Goal: Find specific page/section: Find specific page/section

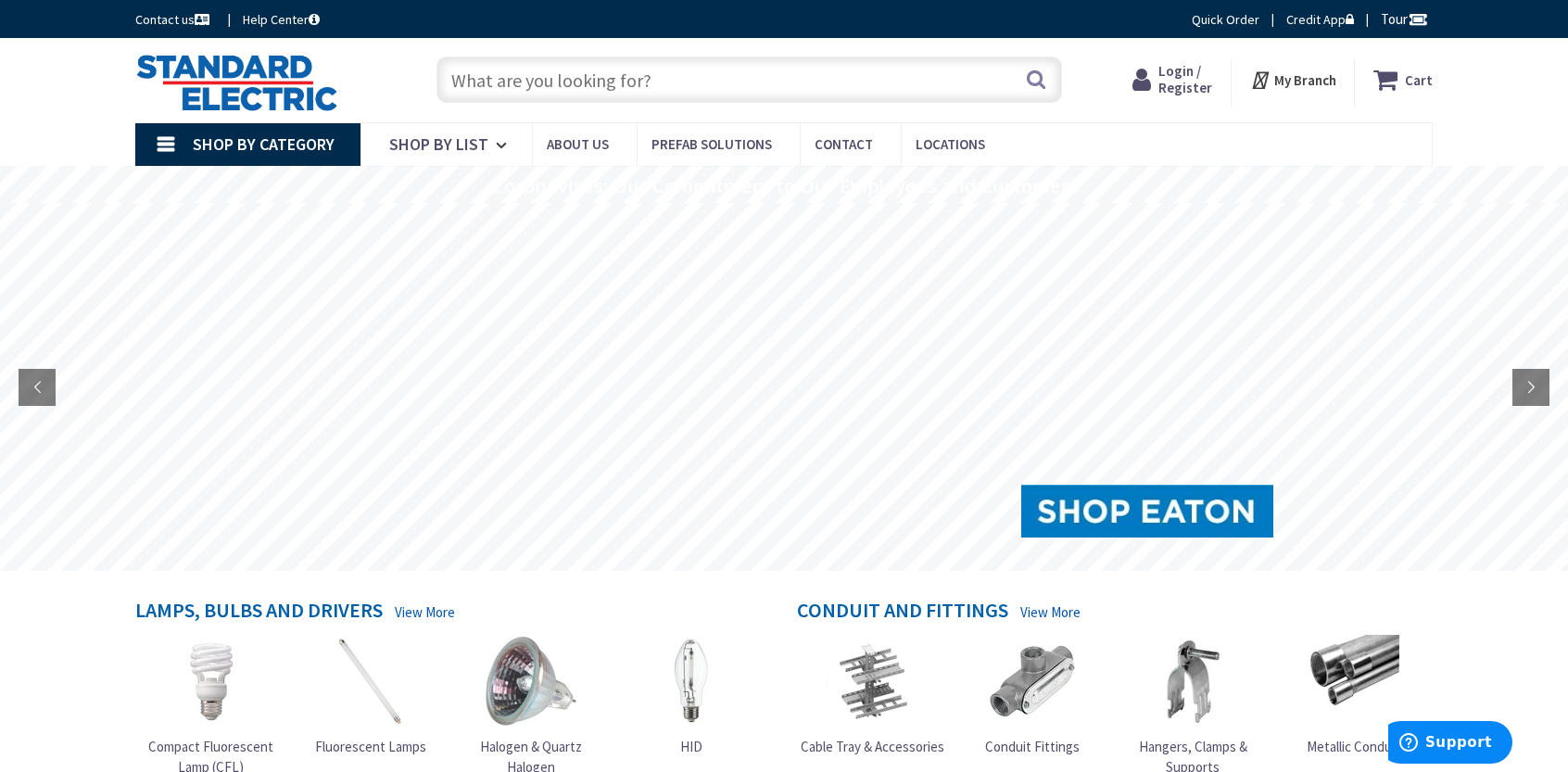
click at [1182, 80] on span "Login / Register" at bounding box center [1185, 79] width 54 height 34
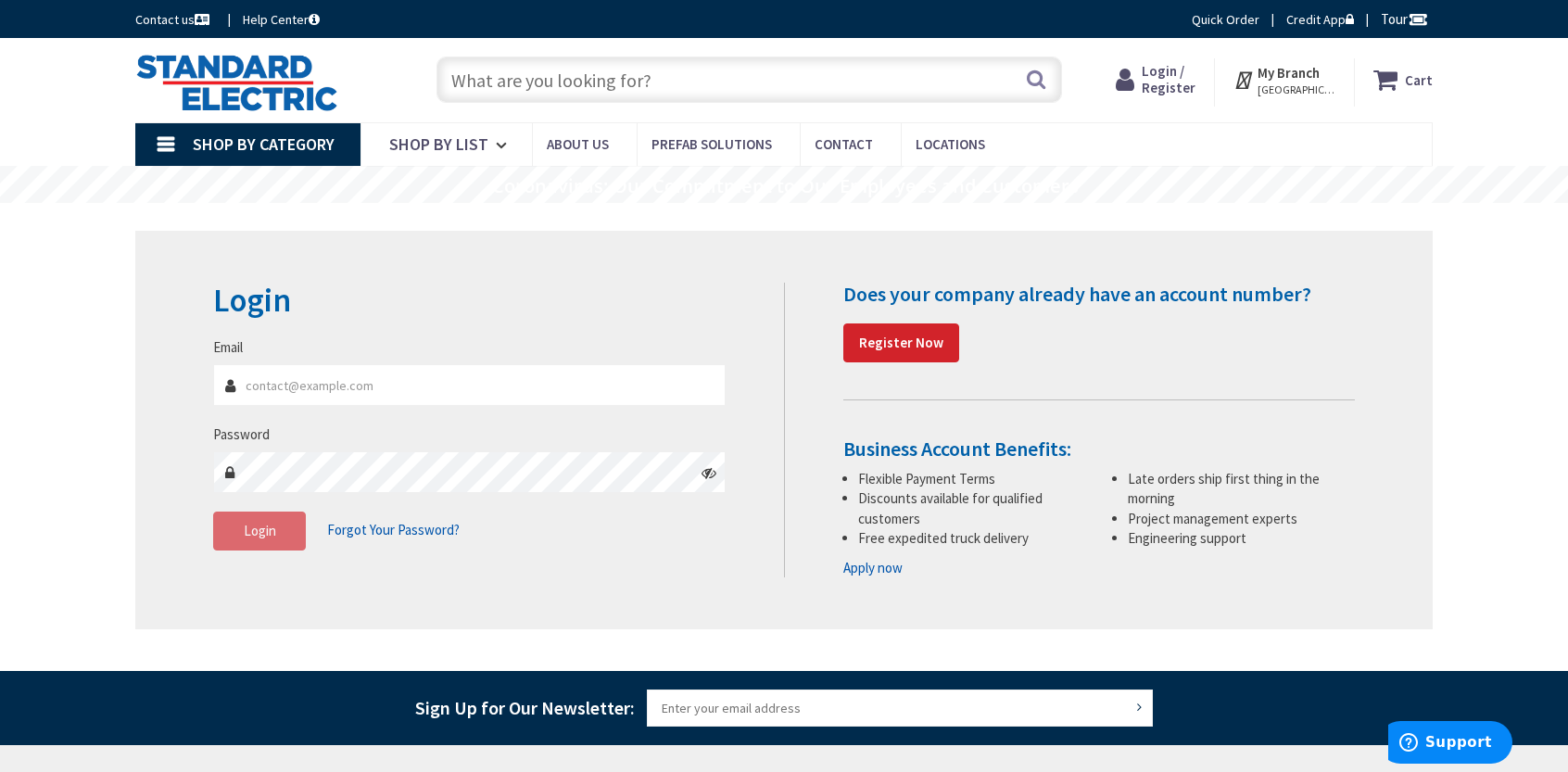
type input "[EMAIL_ADDRESS][DOMAIN_NAME]"
click at [482, 565] on fieldset "Email kevingoodwinelectric@gmail.com Password Login Forgot Your Password?" at bounding box center [469, 453] width 512 height 231
click at [276, 530] on button "Login" at bounding box center [259, 532] width 93 height 39
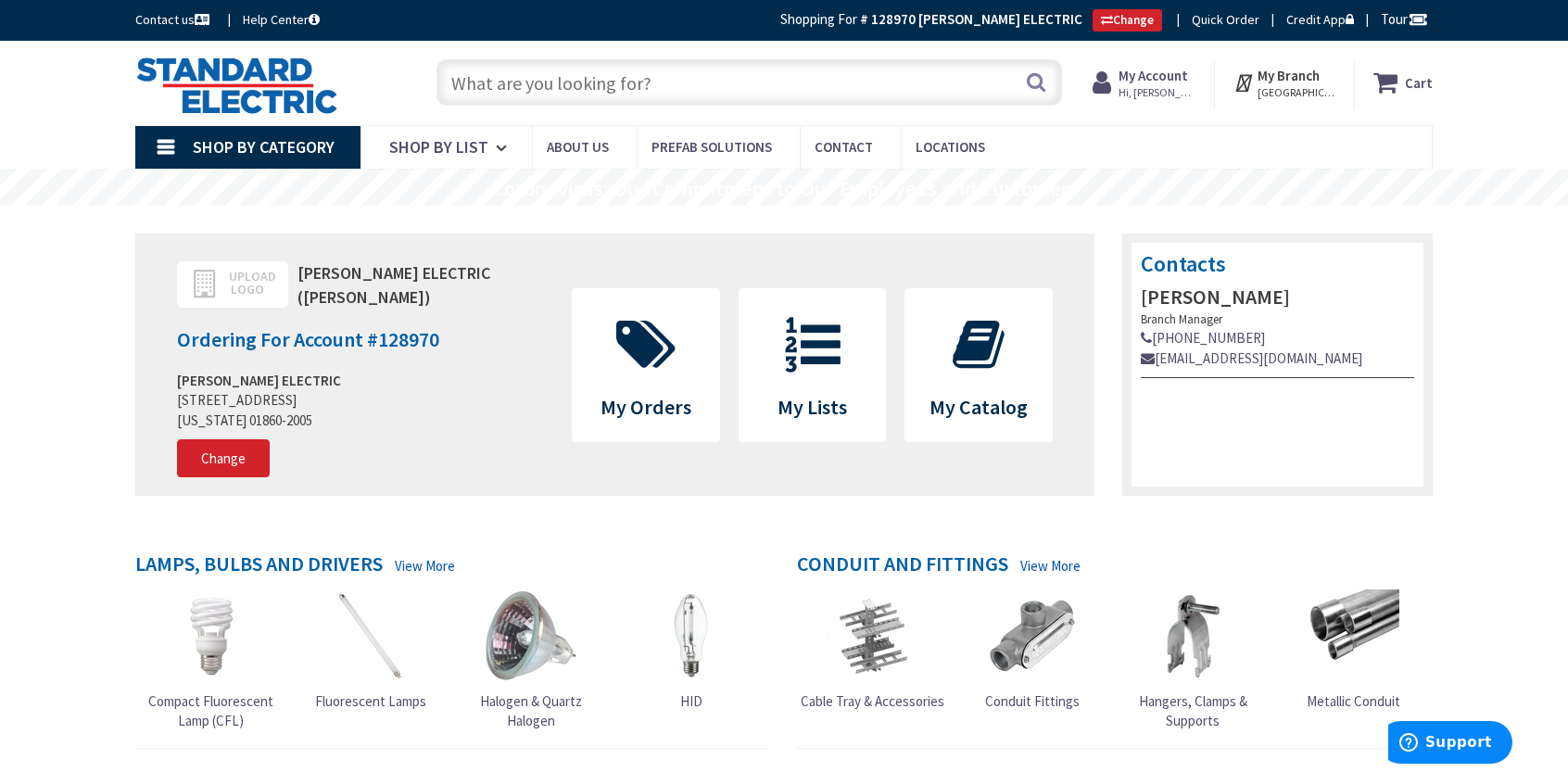
click at [1149, 75] on strong "My Account" at bounding box center [1153, 76] width 70 height 18
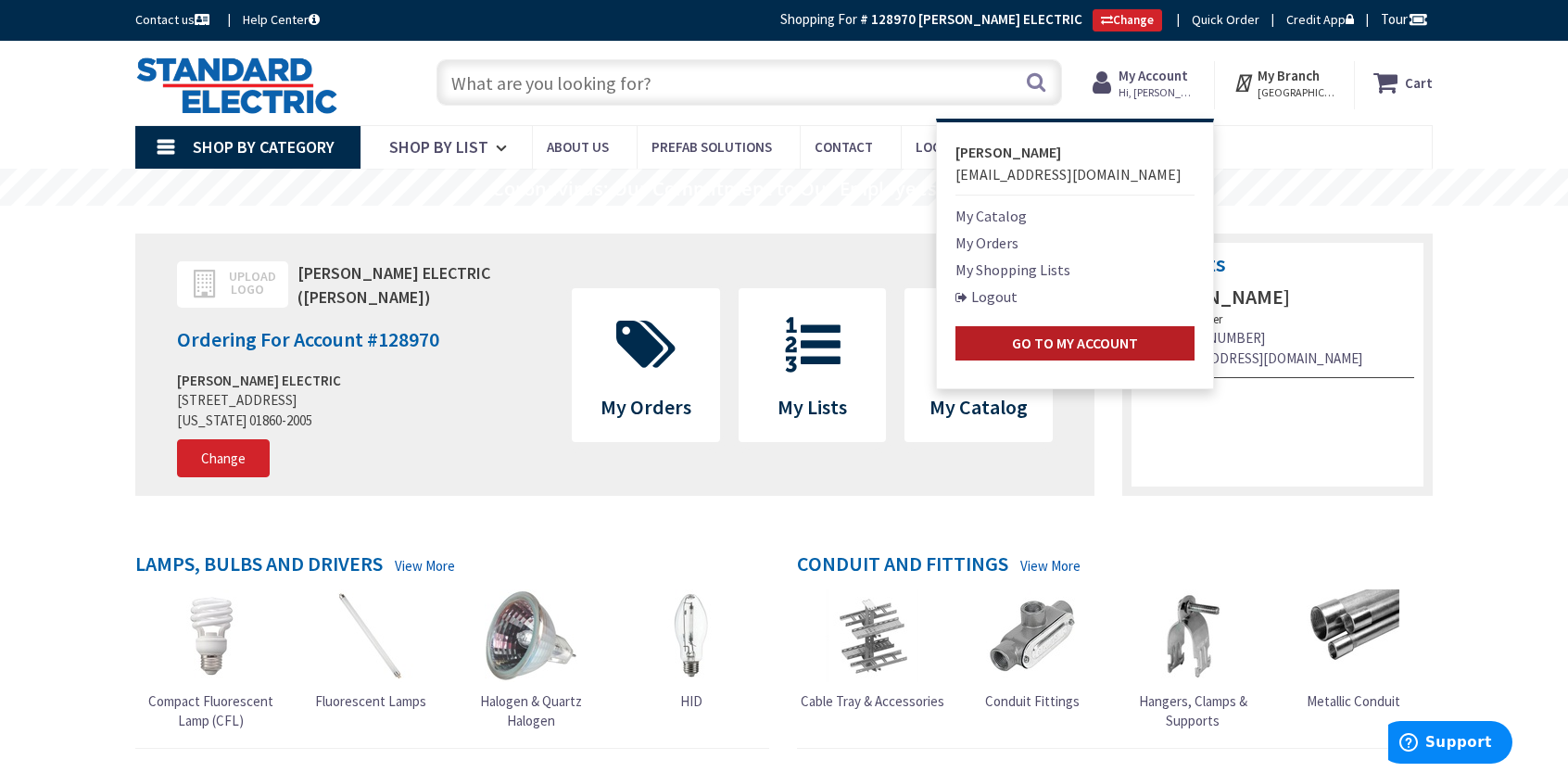
click at [1044, 351] on strong "Go to My Account" at bounding box center [1075, 343] width 126 height 19
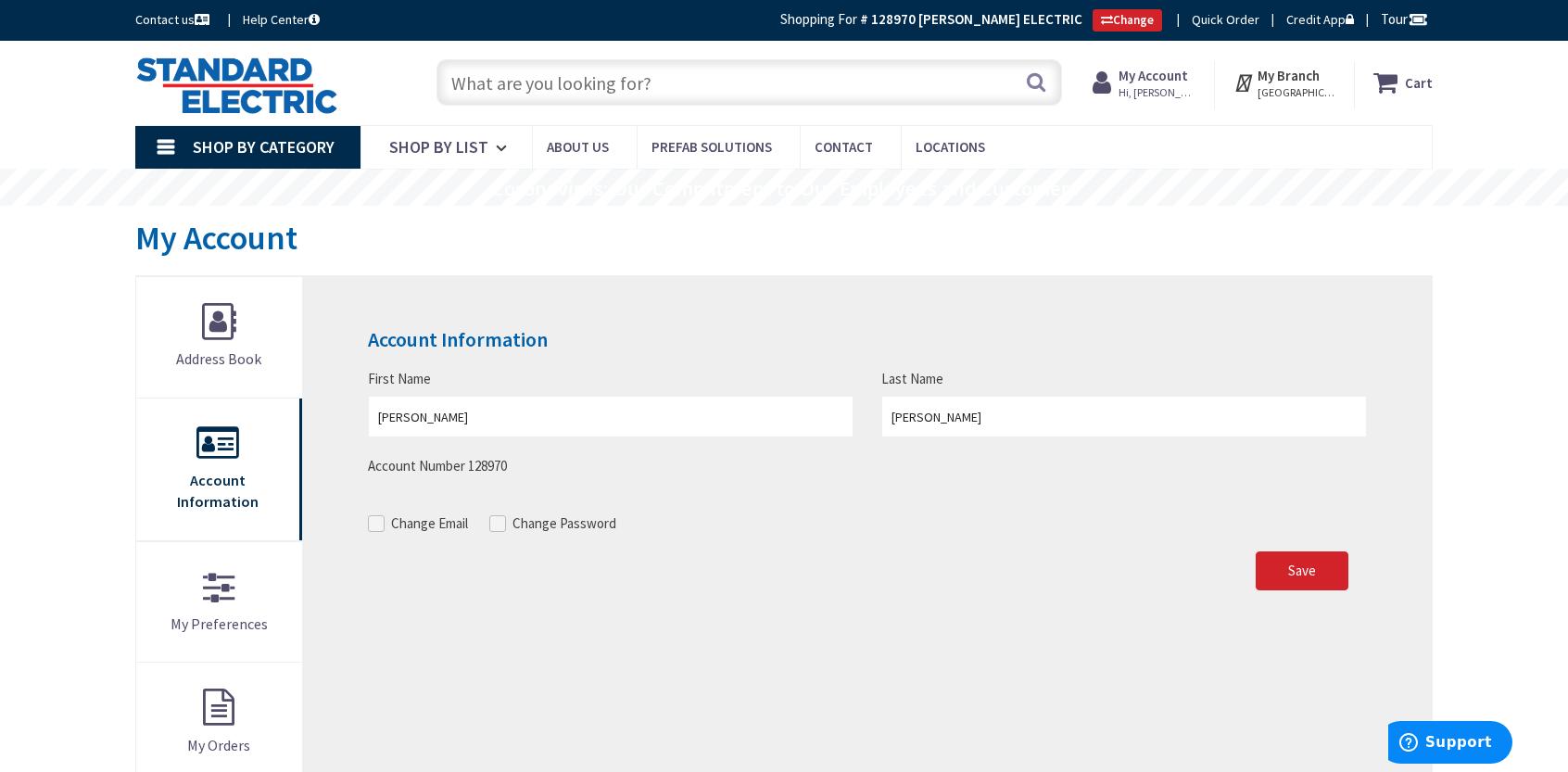
click at [265, 153] on span "Shop By Category" at bounding box center [264, 147] width 142 height 22
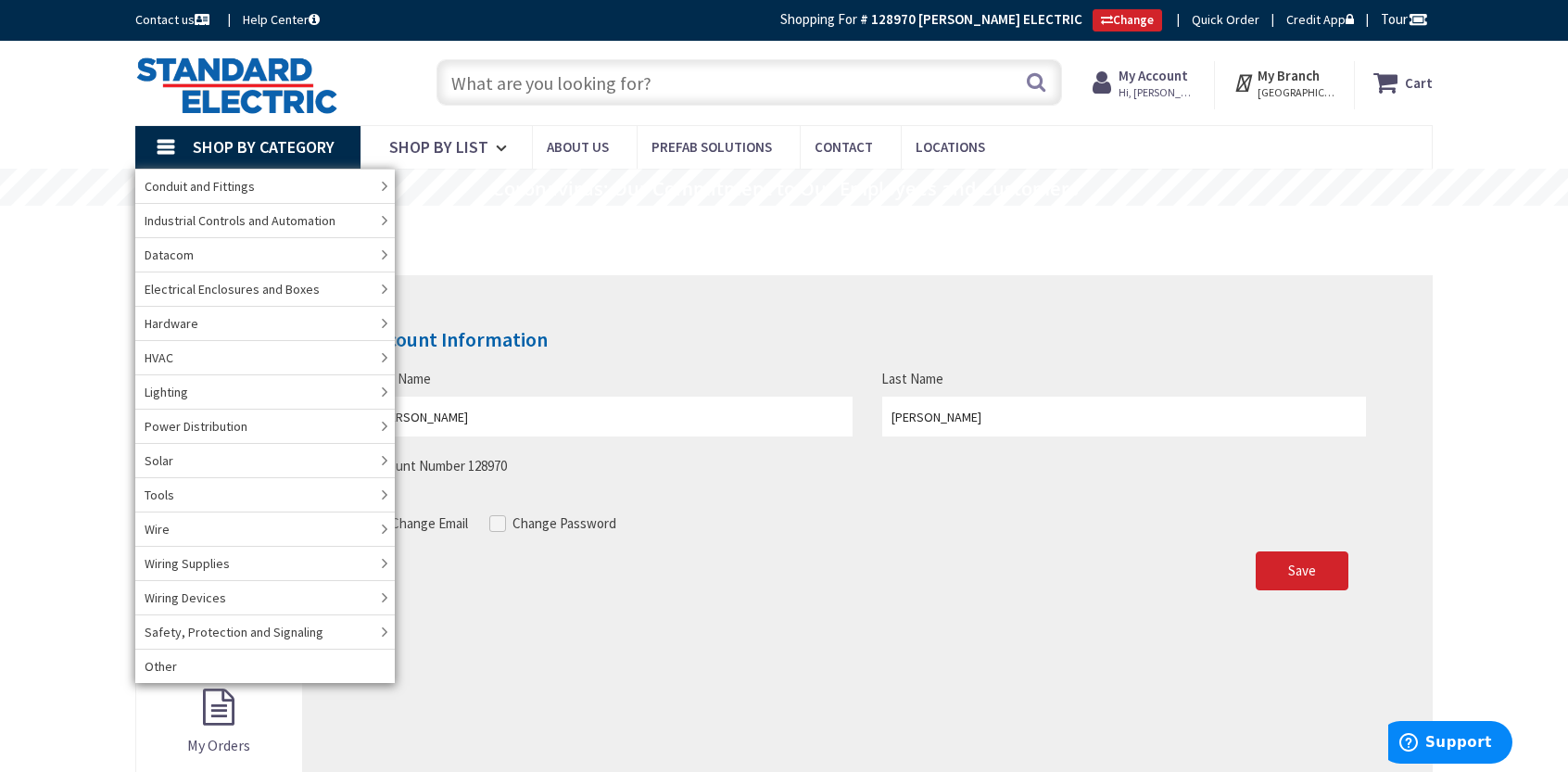
click at [582, 76] on input "text" at bounding box center [748, 82] width 625 height 46
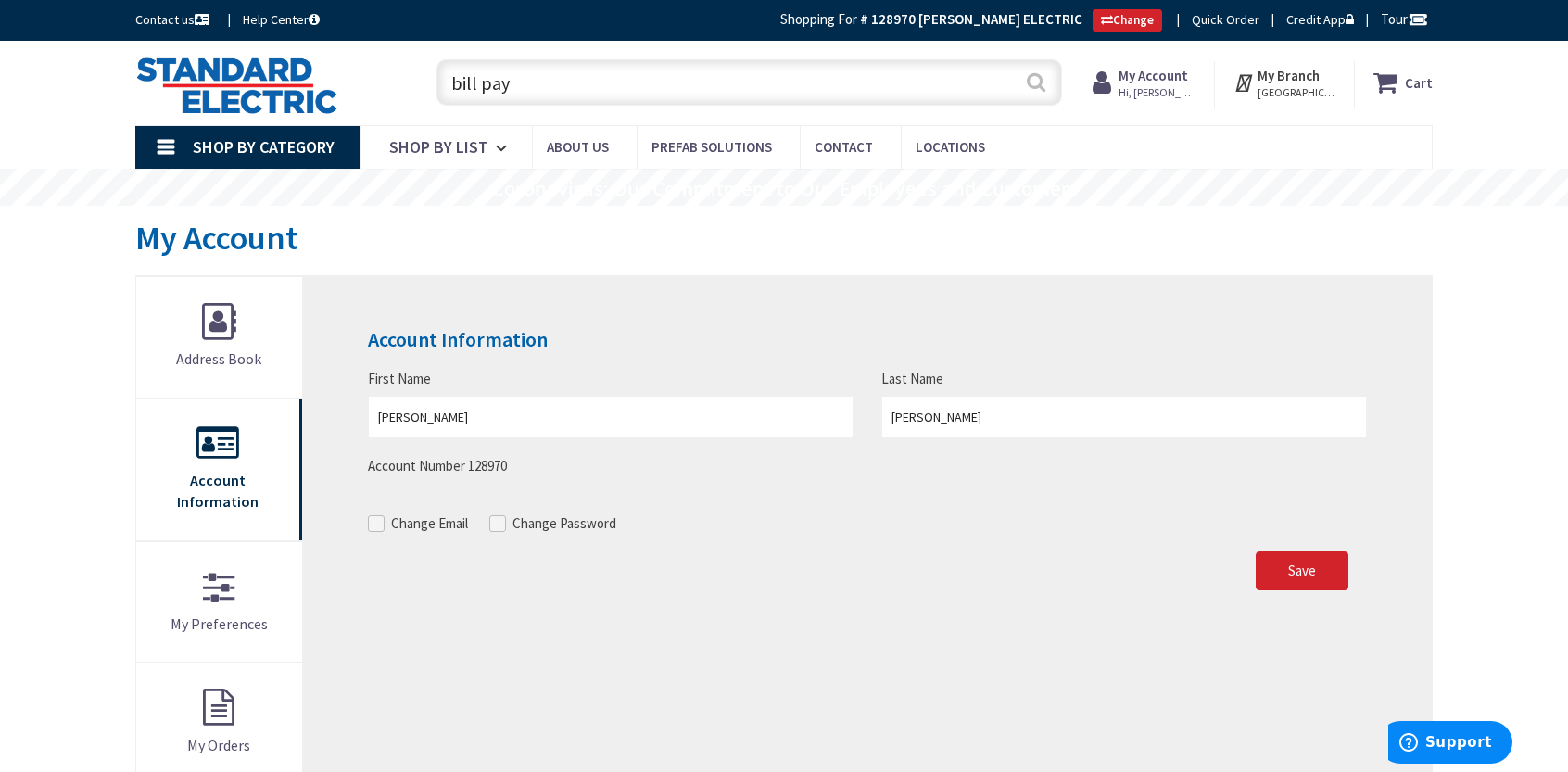
type input "bill pay"
click at [1030, 83] on button "Search" at bounding box center [1035, 82] width 24 height 41
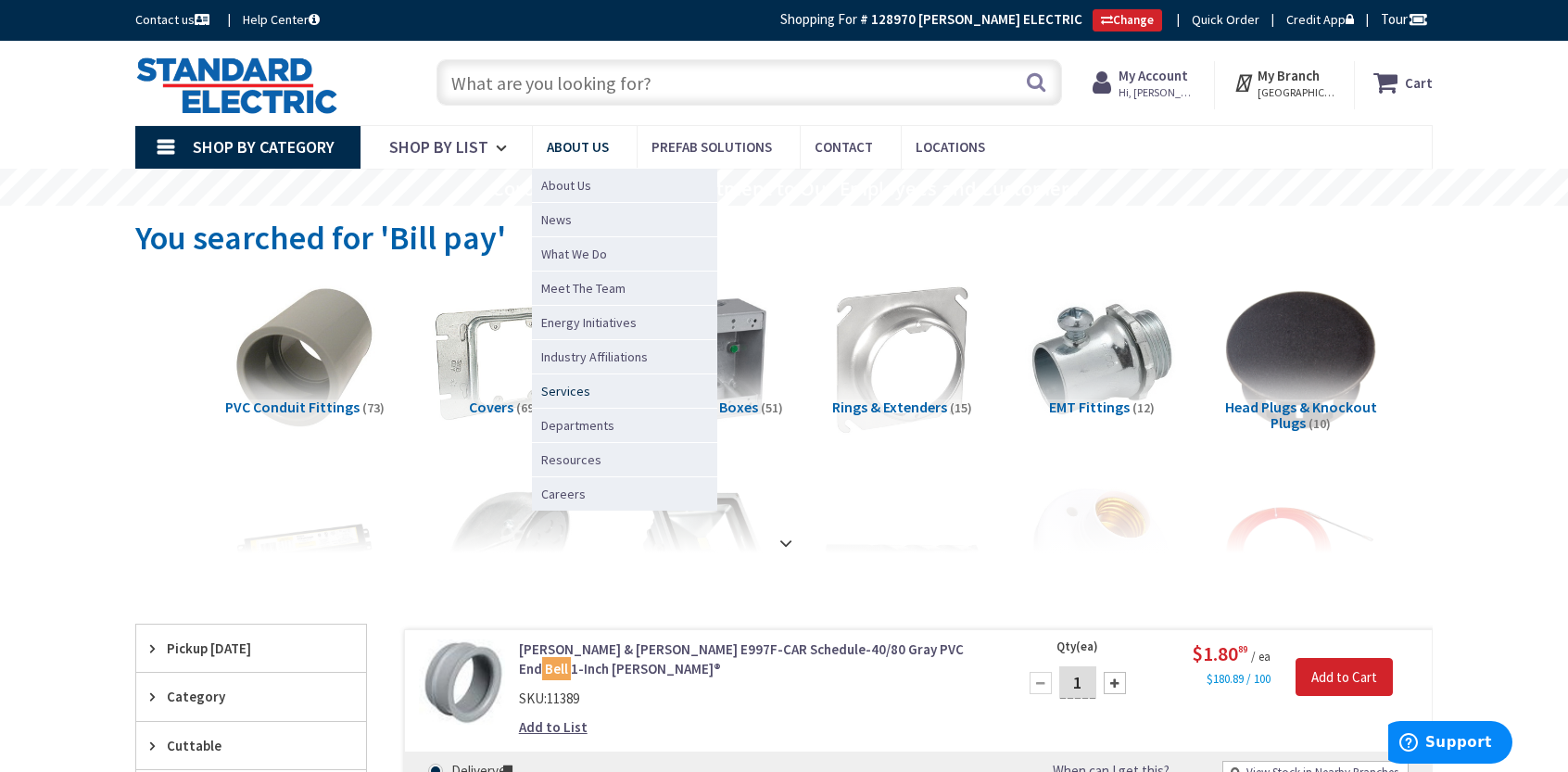
click at [545, 392] on span "Services" at bounding box center [566, 391] width 49 height 19
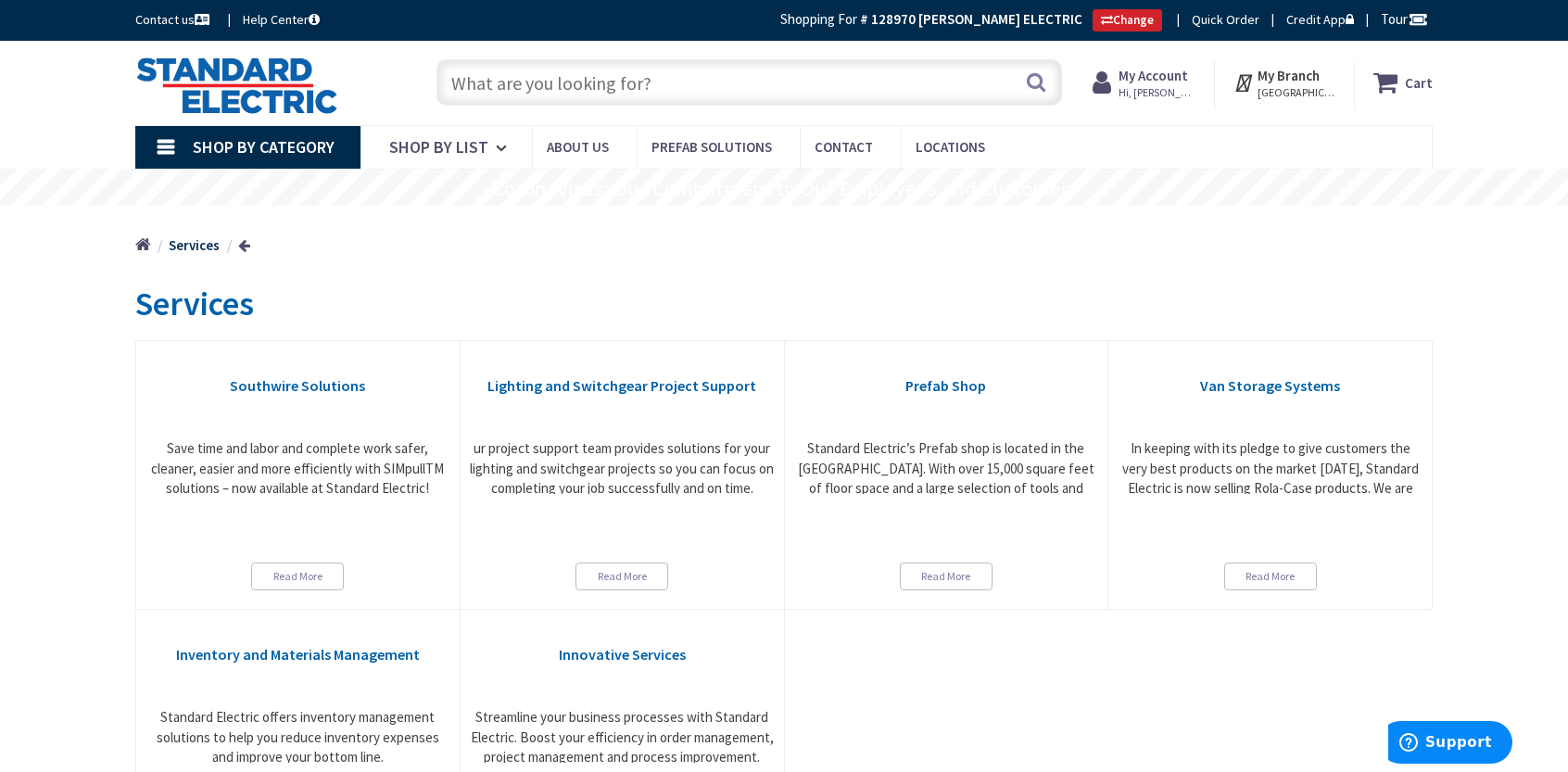
click at [922, 24] on strong "128970 [PERSON_NAME] ELECTRIC" at bounding box center [976, 19] width 212 height 18
click at [518, 83] on input "text" at bounding box center [748, 82] width 625 height 46
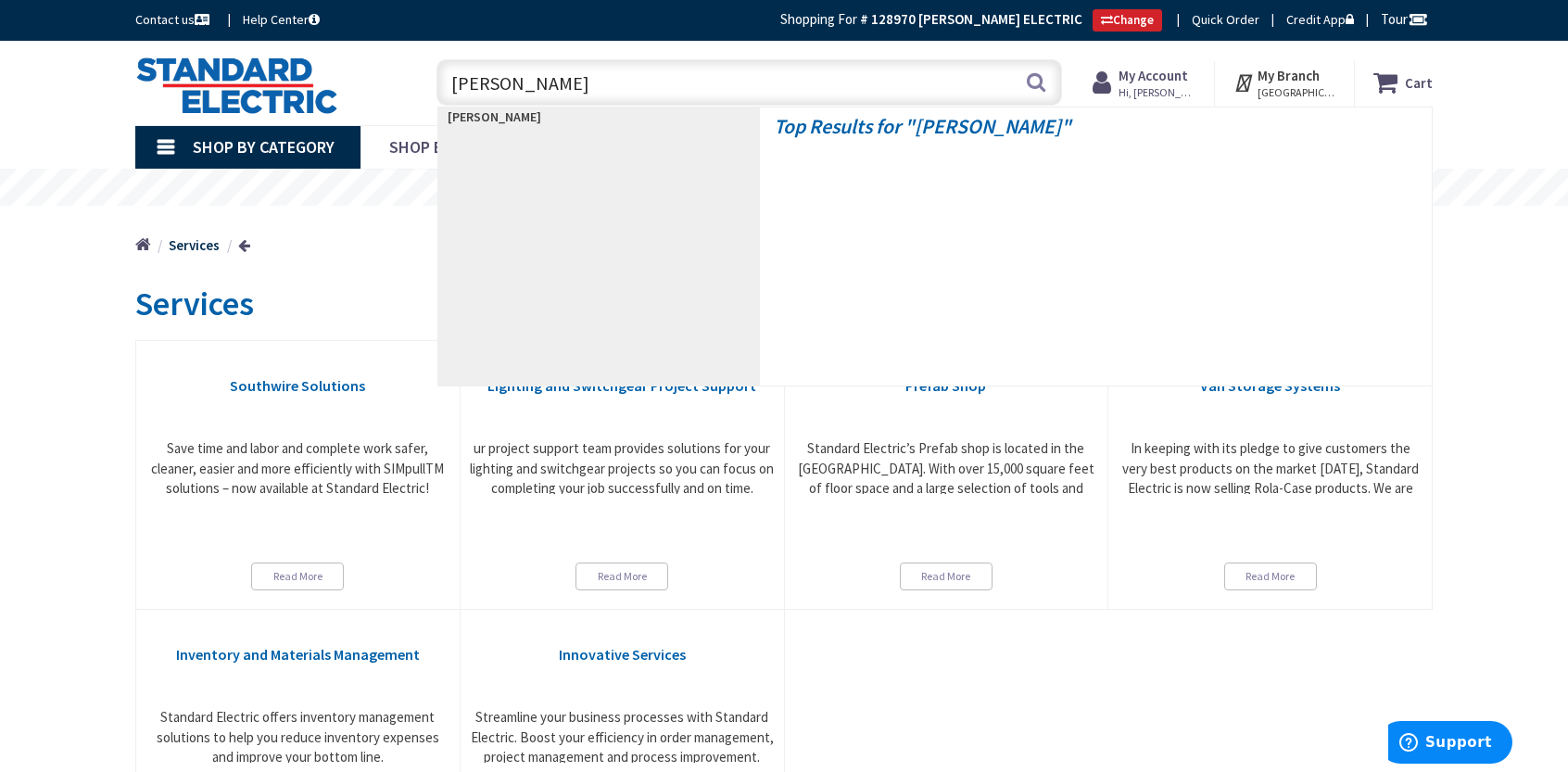
type input "bill trust"
